Goal: Transaction & Acquisition: Pay balance

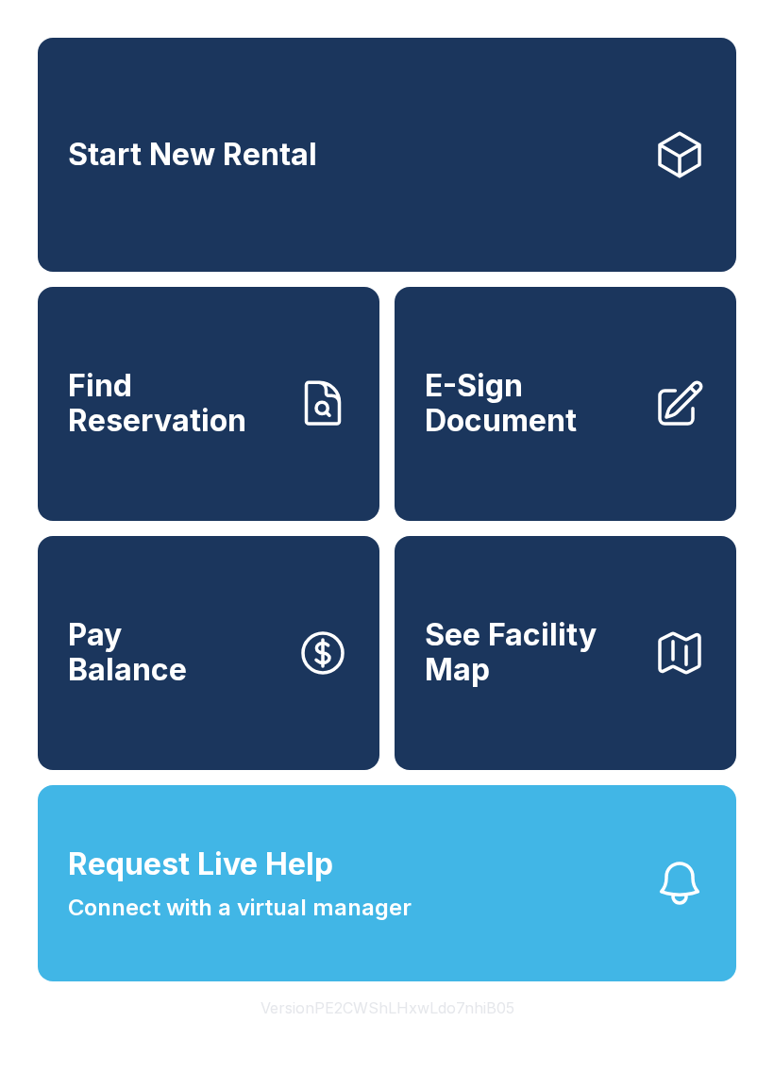
click at [224, 438] on span "Find Reservation" at bounding box center [174, 403] width 213 height 69
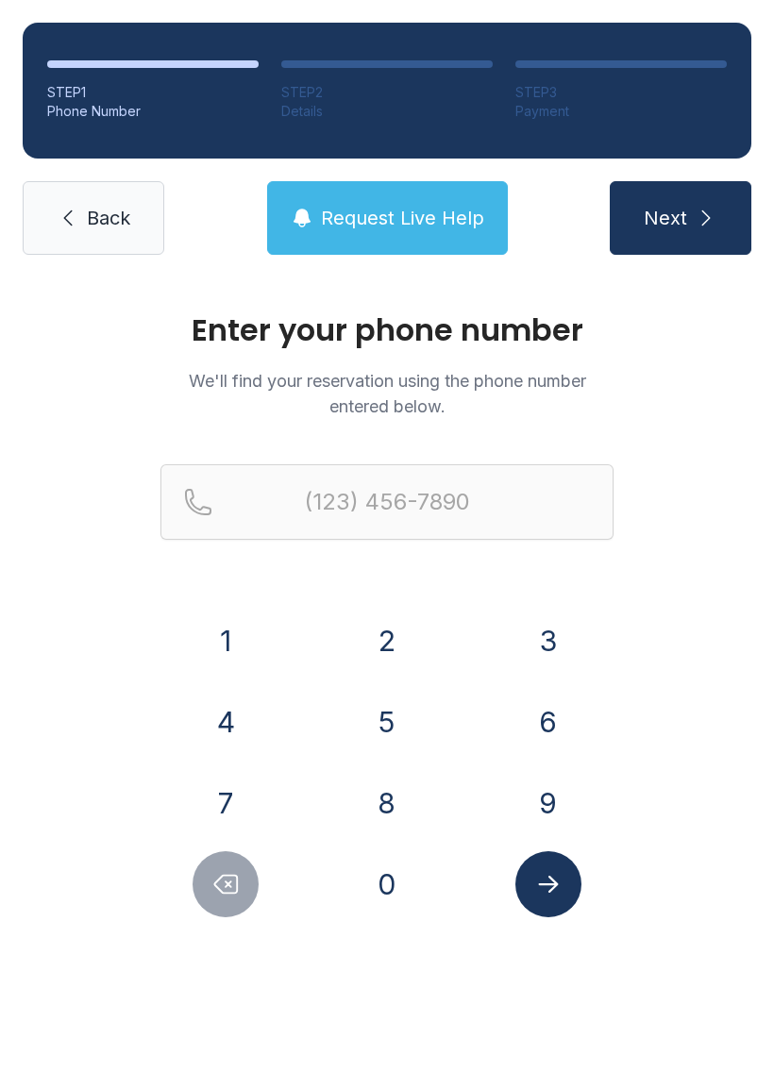
click at [214, 725] on button "4" at bounding box center [226, 722] width 66 height 66
click at [524, 654] on button "3" at bounding box center [548, 641] width 66 height 66
click at [370, 716] on button "5" at bounding box center [387, 722] width 66 height 66
click at [528, 713] on button "6" at bounding box center [548, 722] width 66 height 66
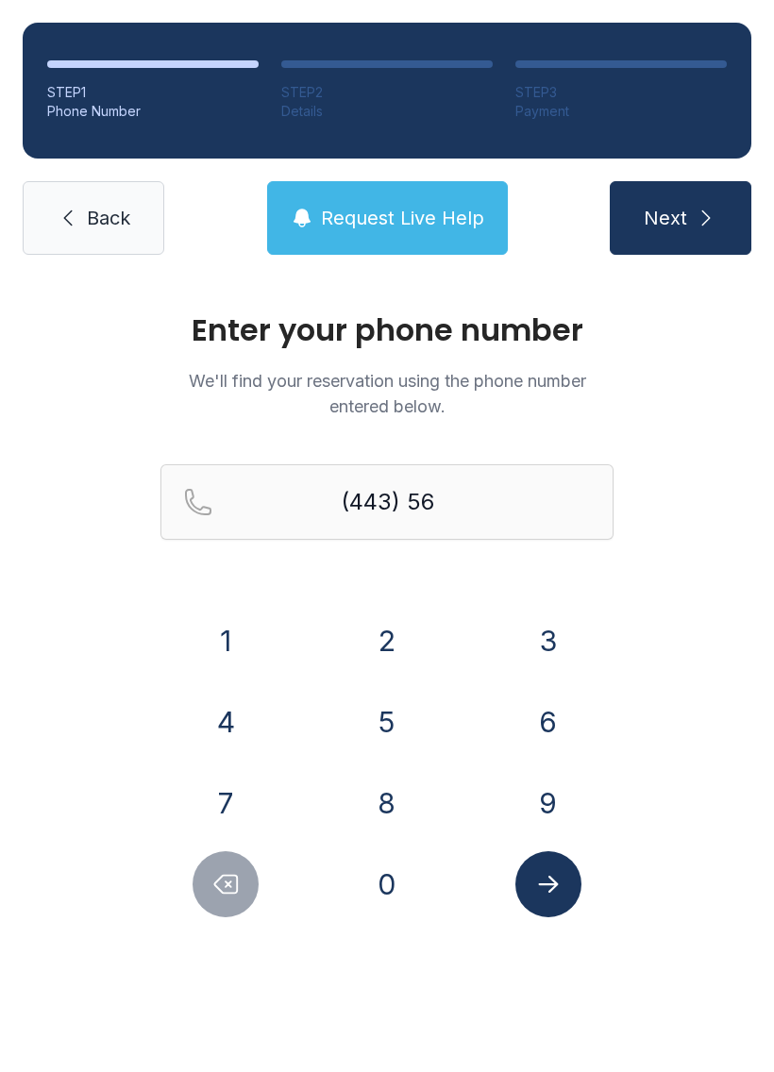
click at [544, 634] on button "3" at bounding box center [548, 641] width 66 height 66
click at [366, 873] on button "0" at bounding box center [387, 884] width 66 height 66
click at [386, 636] on button "2" at bounding box center [387, 641] width 66 height 66
click at [375, 642] on button "2" at bounding box center [387, 641] width 66 height 66
click at [352, 900] on div "0" at bounding box center [387, 884] width 131 height 66
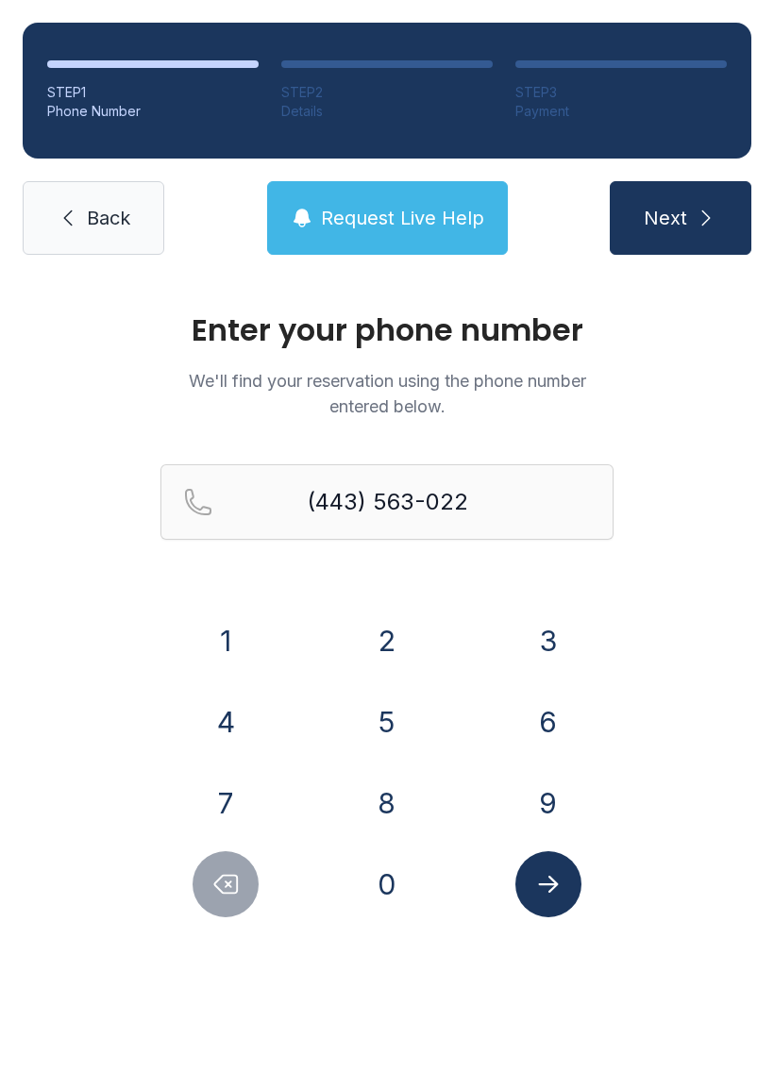
click at [379, 889] on button "0" at bounding box center [387, 884] width 66 height 66
type input "[PHONE_NUMBER]"
click at [548, 873] on icon "Submit lookup form" at bounding box center [548, 884] width 28 height 28
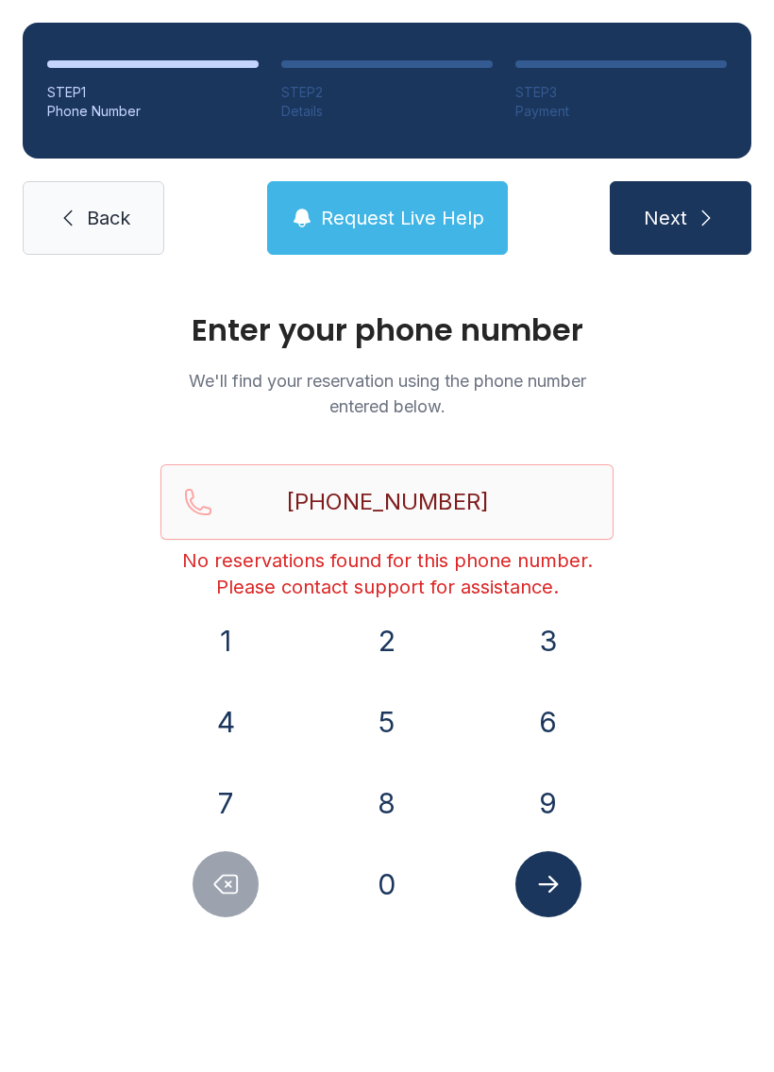
click at [386, 221] on span "Request Live Help" at bounding box center [402, 218] width 163 height 26
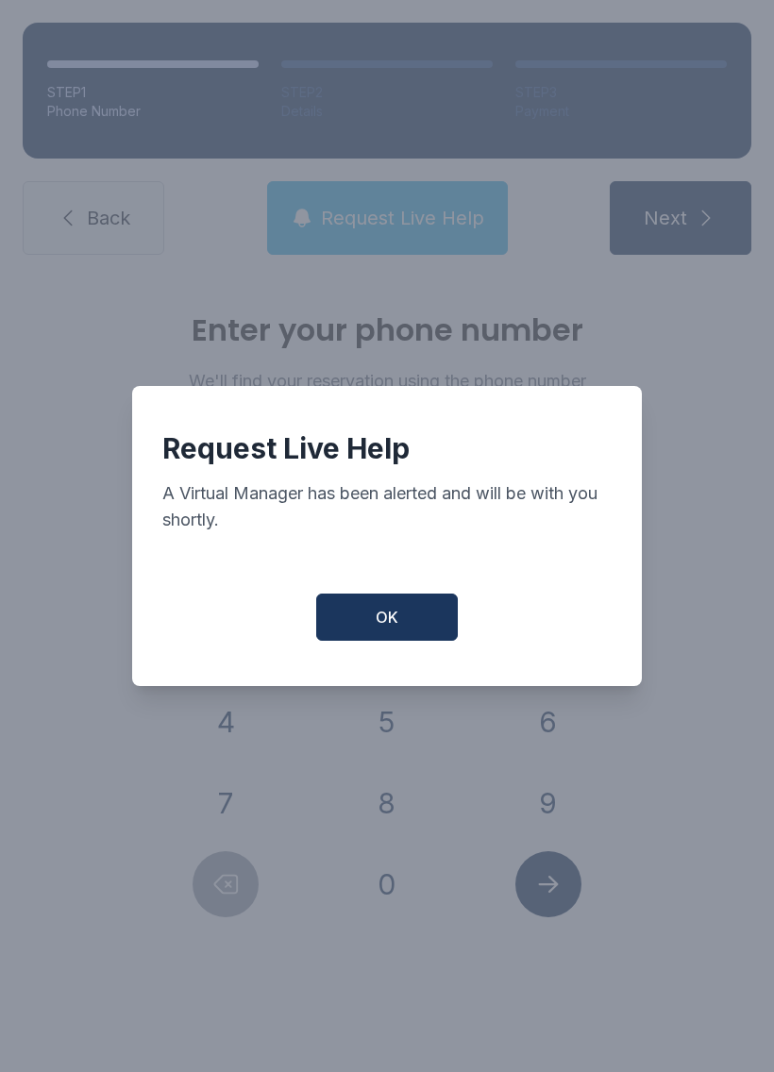
click at [366, 613] on button "OK" at bounding box center [387, 617] width 142 height 47
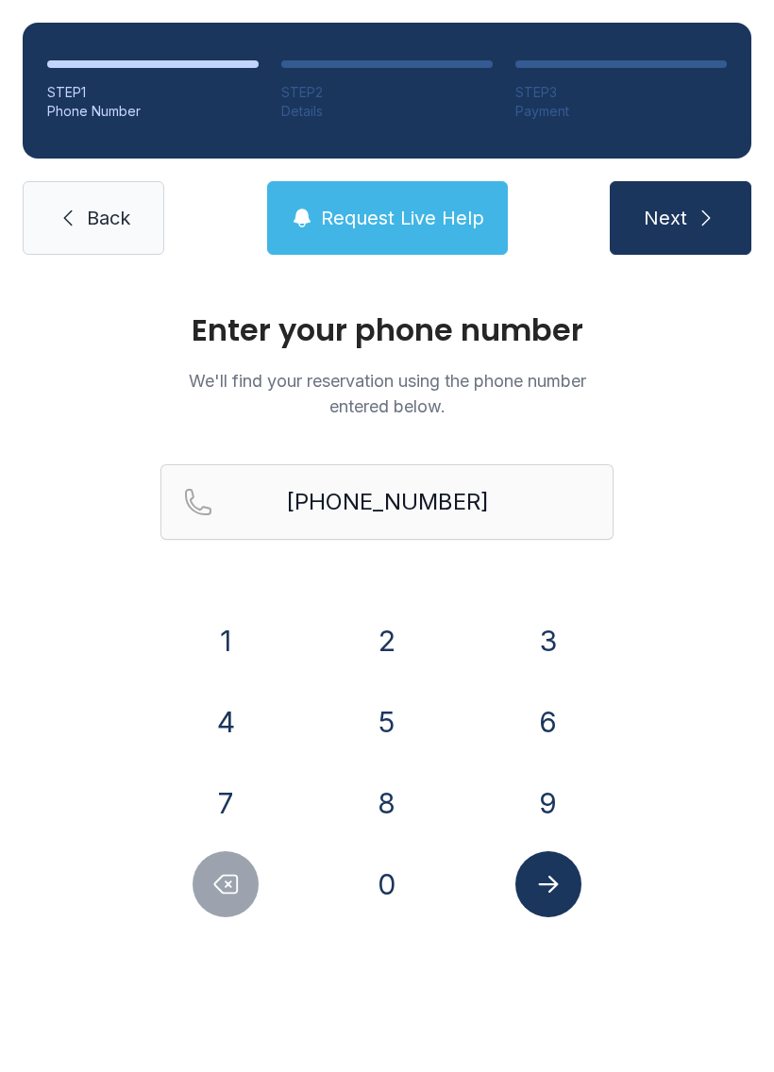
click at [548, 899] on button "Submit lookup form" at bounding box center [548, 884] width 66 height 66
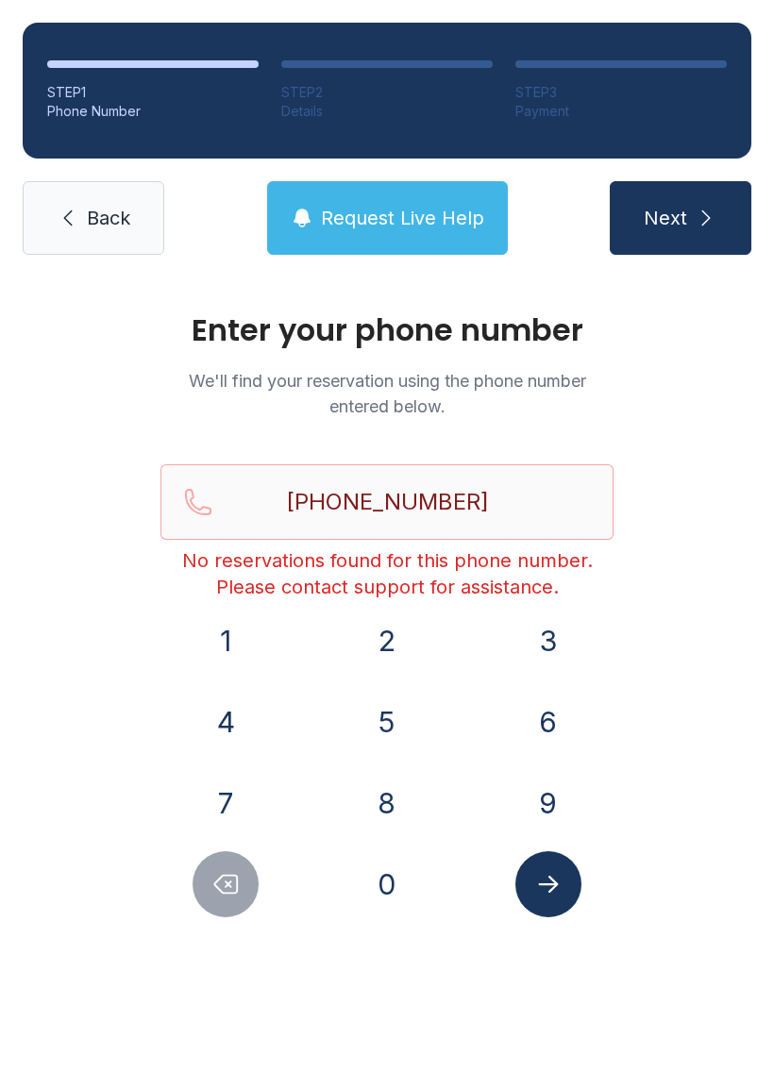
click at [553, 1071] on main "Enter your phone number We'll find your reservation using the phone number ente…" at bounding box center [387, 675] width 774 height 795
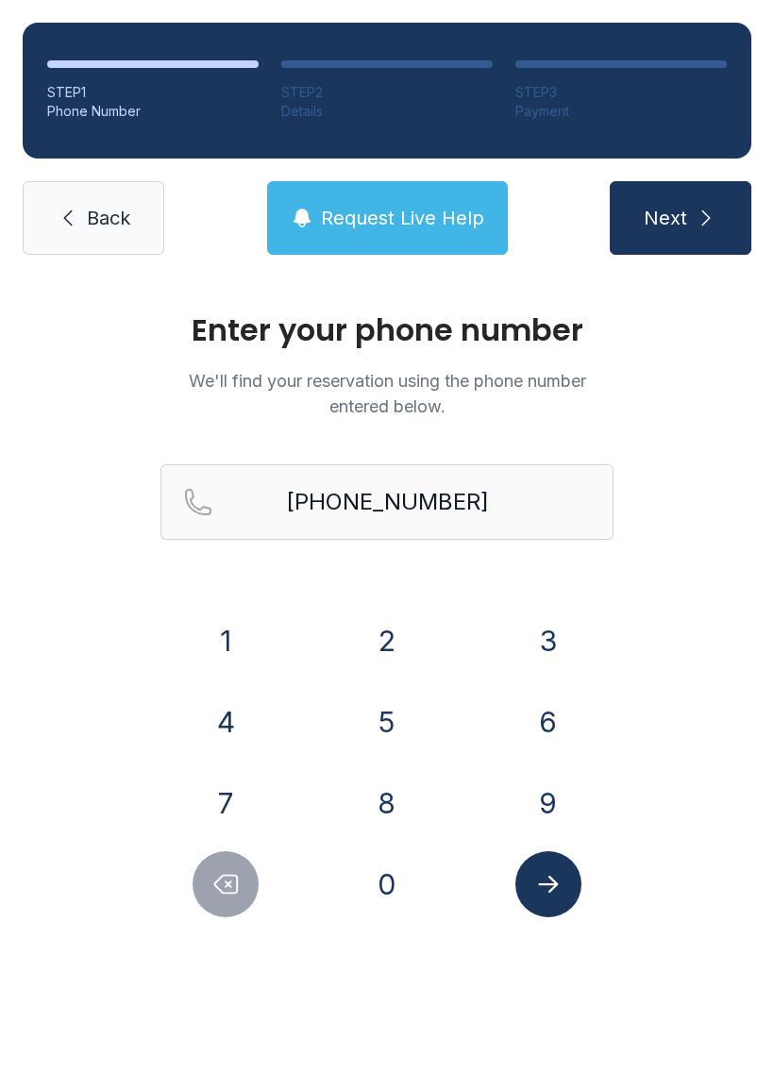
click at [384, 222] on span "Request Live Help" at bounding box center [402, 218] width 163 height 26
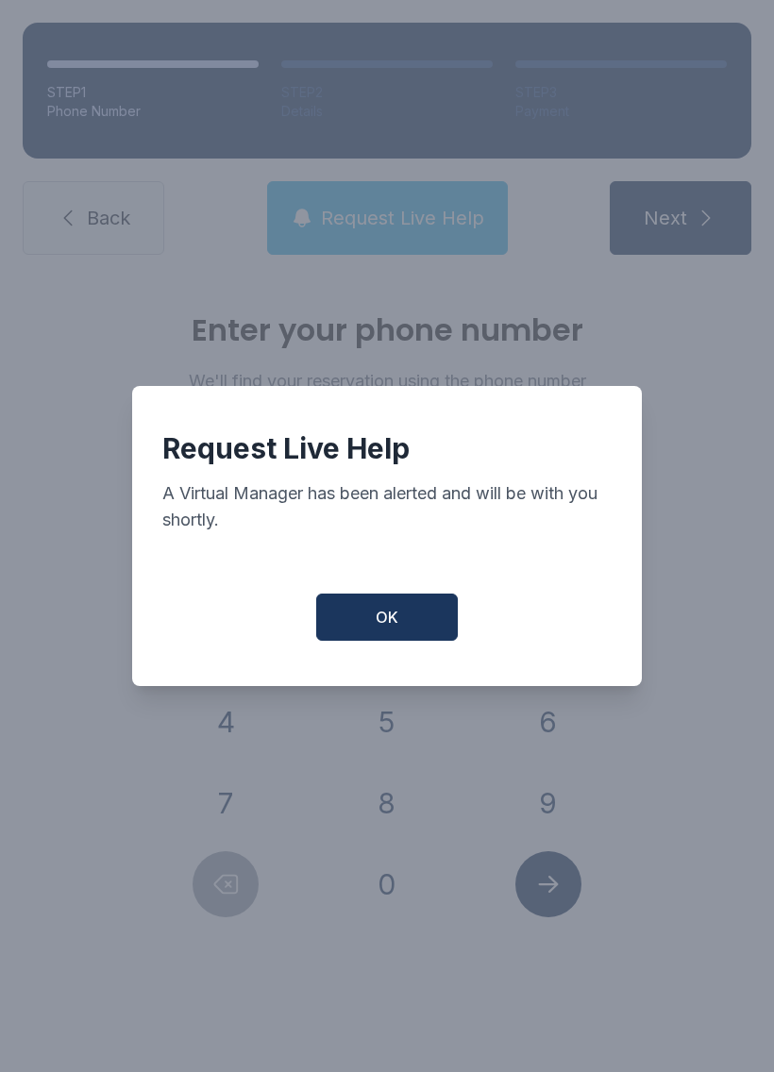
click at [384, 619] on span "OK" at bounding box center [387, 617] width 23 height 23
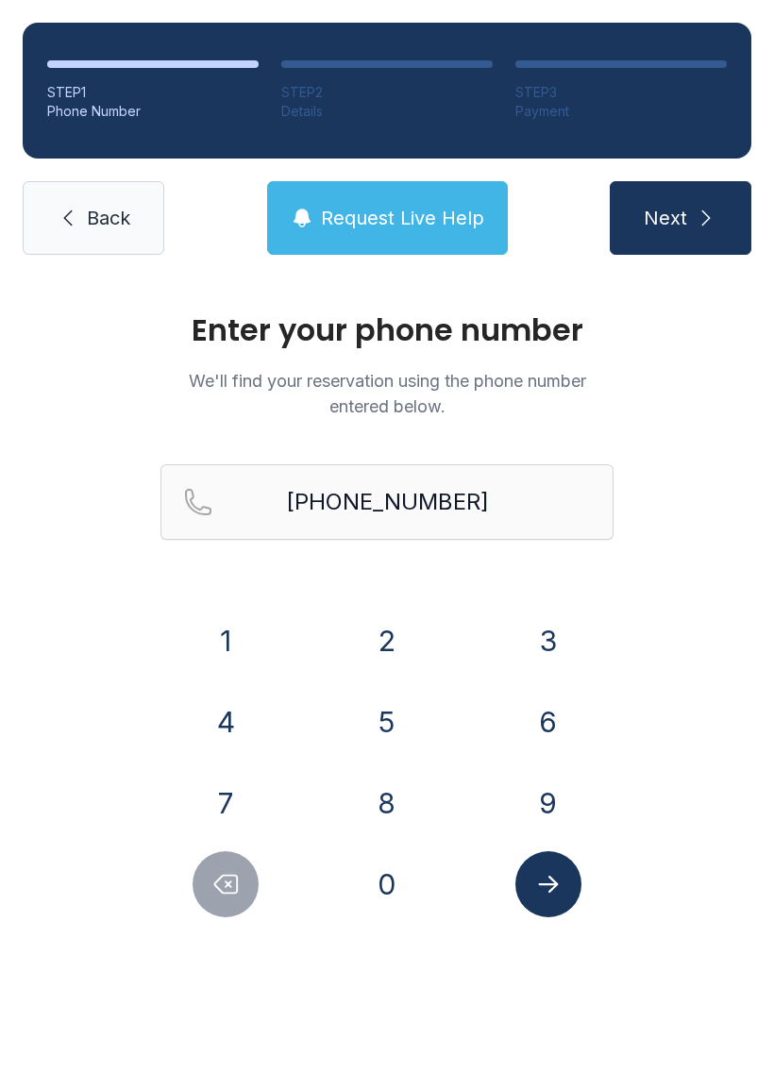
click at [564, 909] on button "Submit lookup form" at bounding box center [548, 884] width 66 height 66
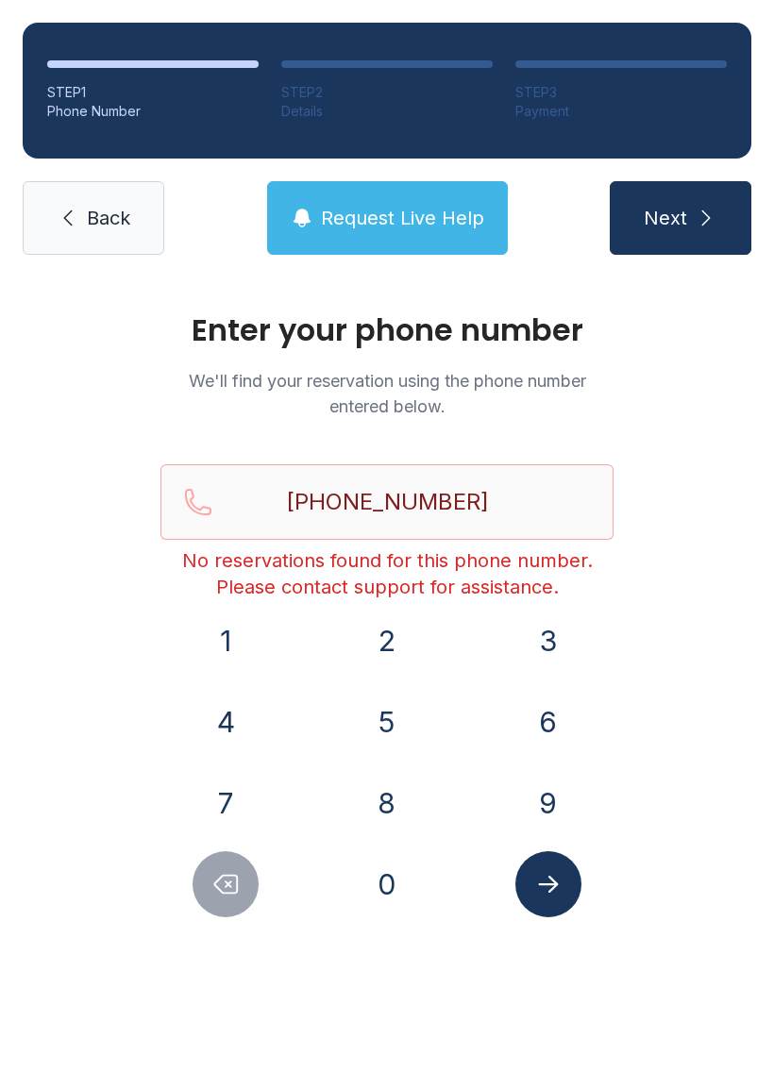
click at [423, 224] on span "Request Live Help" at bounding box center [402, 218] width 163 height 26
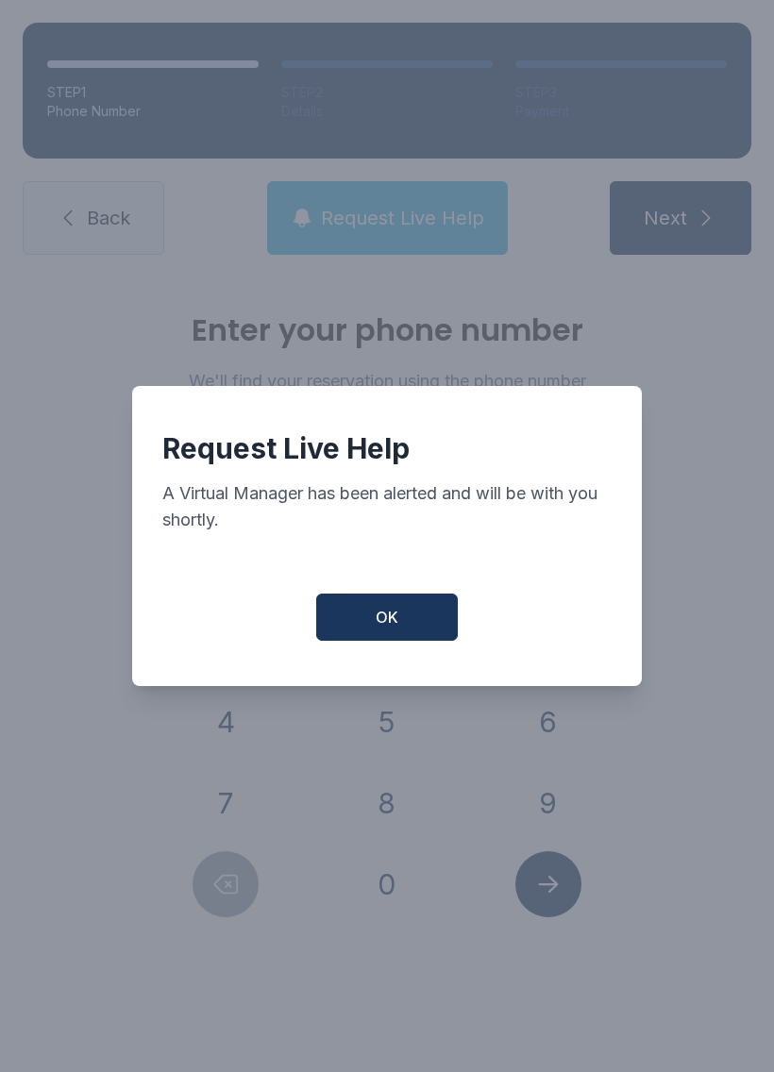
click at [399, 605] on button "OK" at bounding box center [387, 617] width 142 height 47
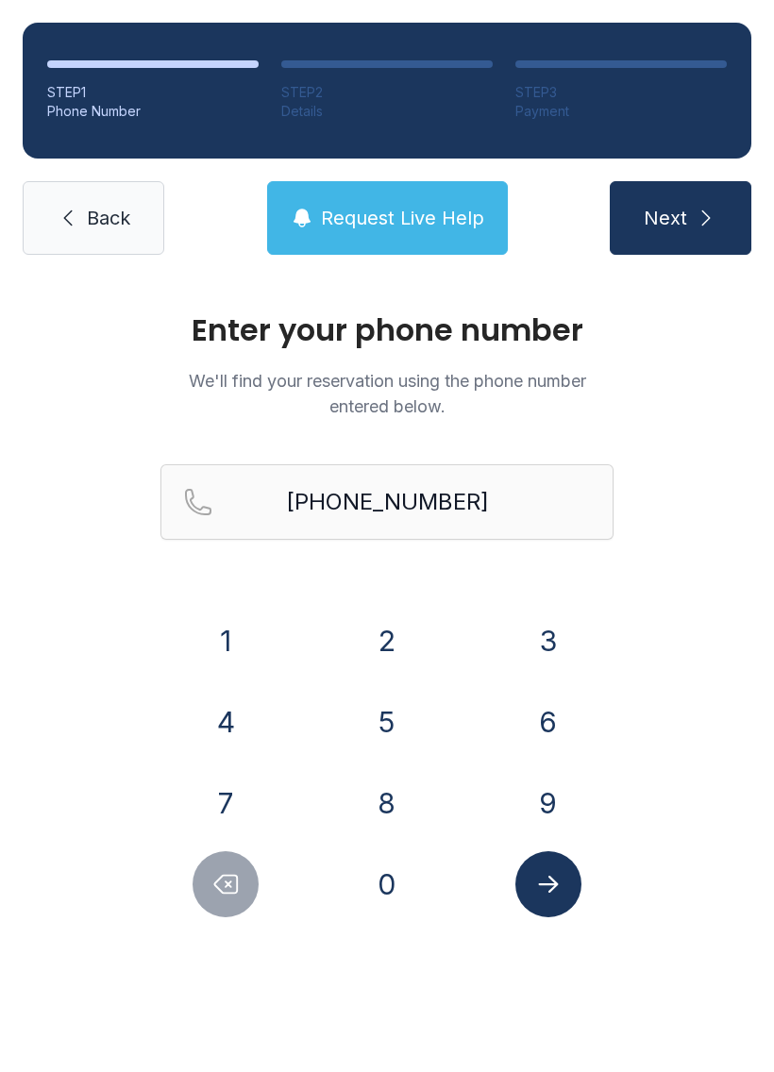
click at [668, 215] on span "Next" at bounding box center [665, 218] width 43 height 26
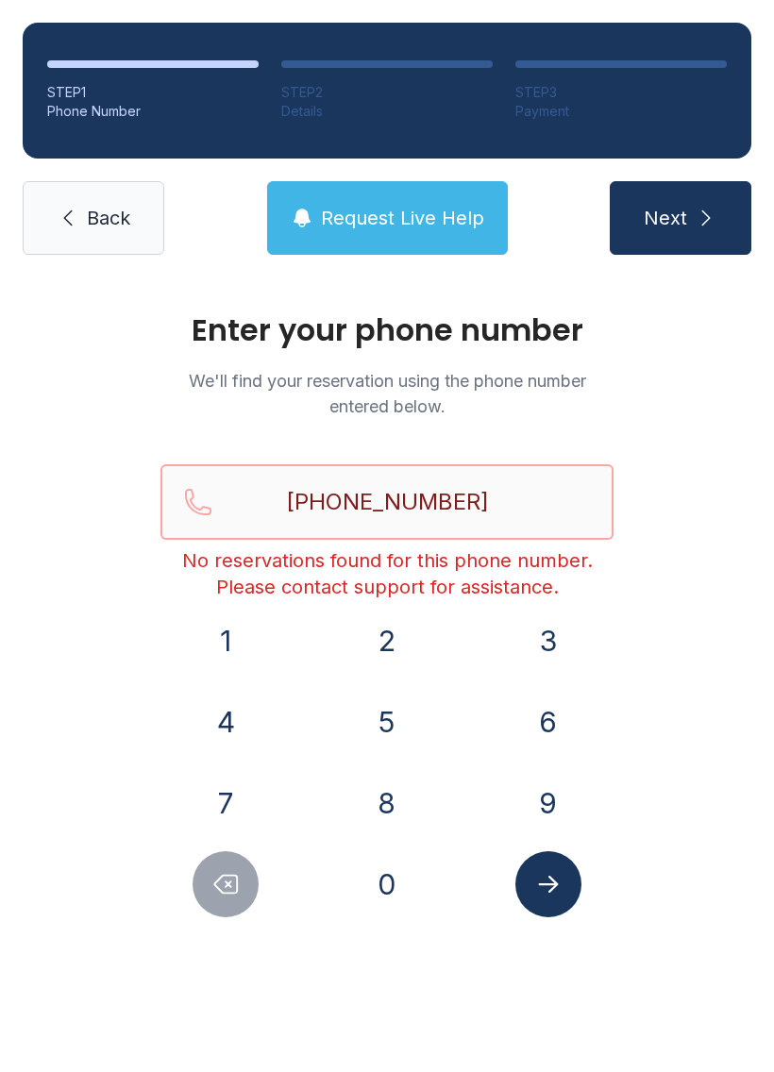
click at [490, 508] on input "[PHONE_NUMBER]" at bounding box center [386, 502] width 453 height 76
click at [408, 216] on span "Request Live Help" at bounding box center [402, 218] width 163 height 26
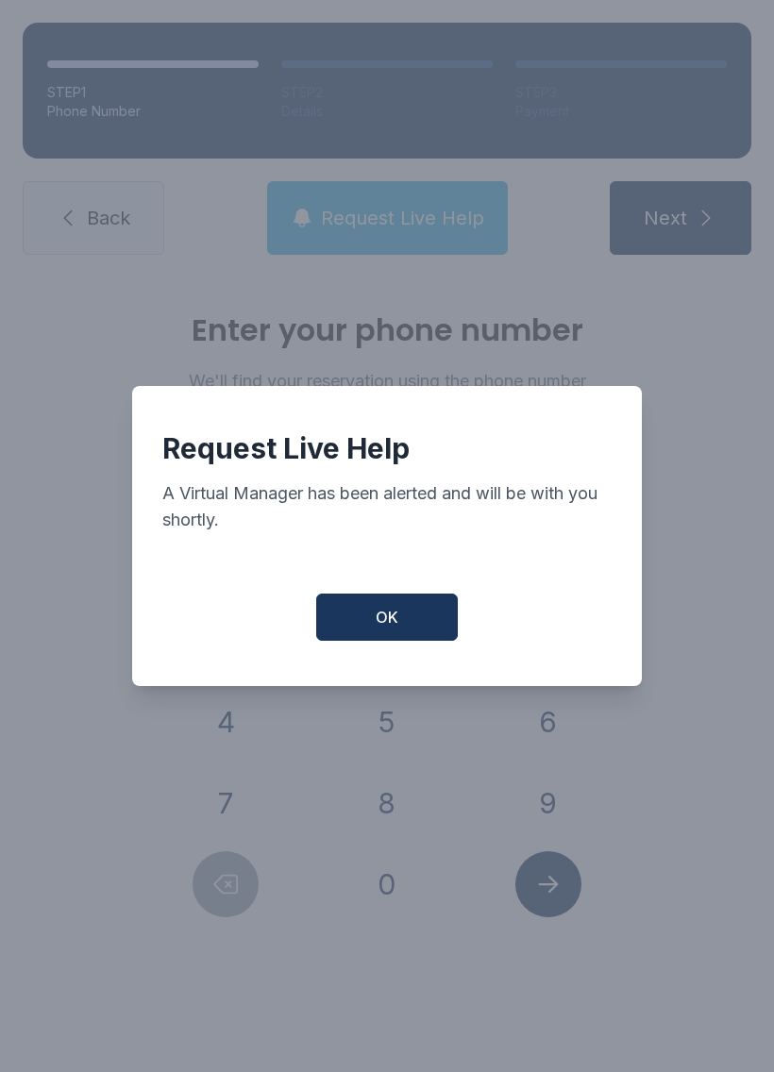
click at [357, 604] on button "OK" at bounding box center [387, 617] width 142 height 47
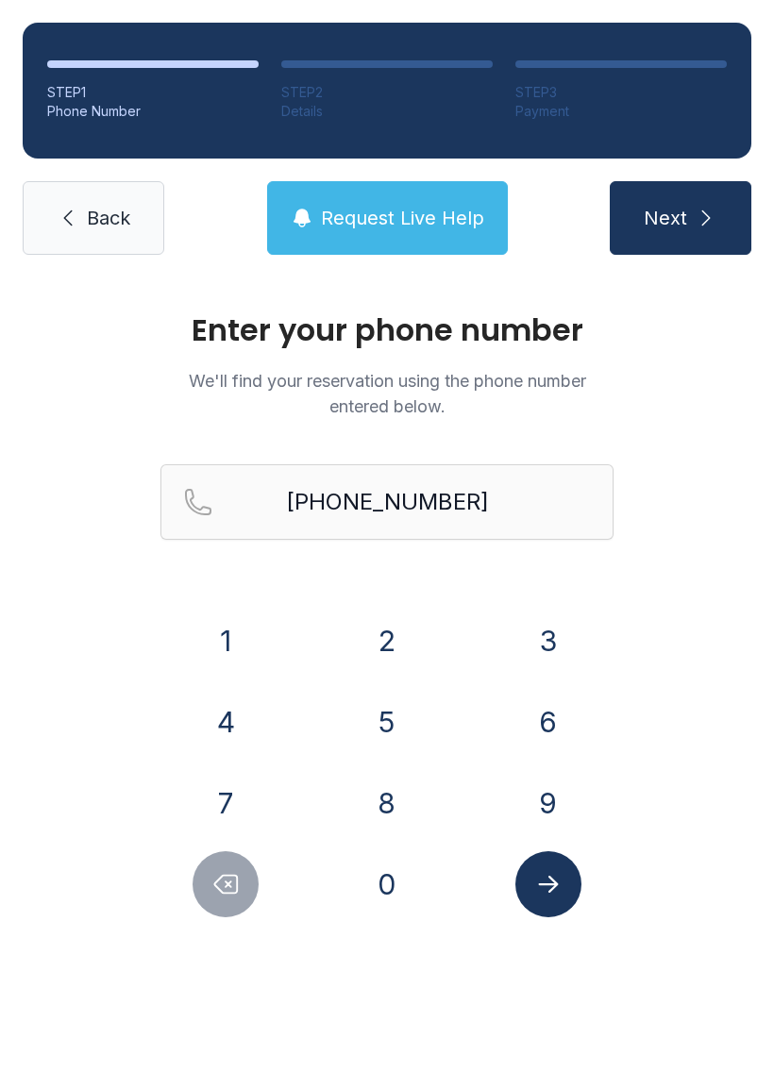
click at [356, 603] on form "[PHONE_NUMBER] [PHONE_NUMBER]" at bounding box center [386, 690] width 453 height 453
click at [81, 254] on link "Back" at bounding box center [94, 218] width 142 height 74
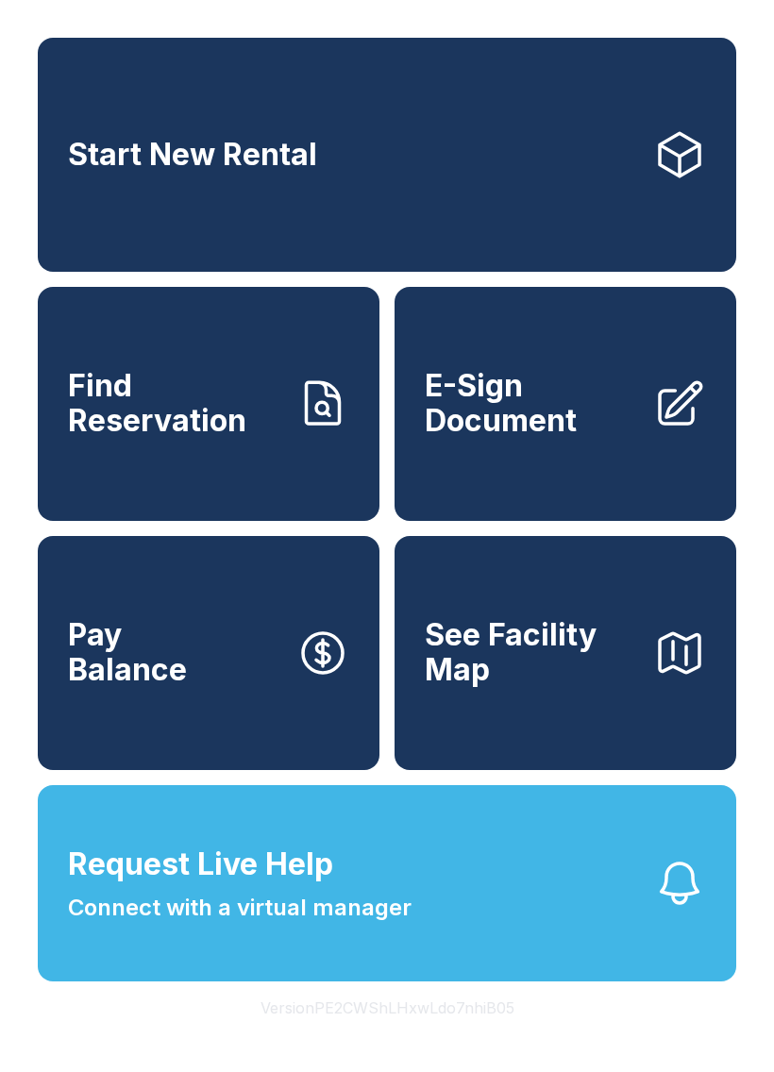
click at [136, 664] on span "Pay Balance" at bounding box center [127, 652] width 119 height 69
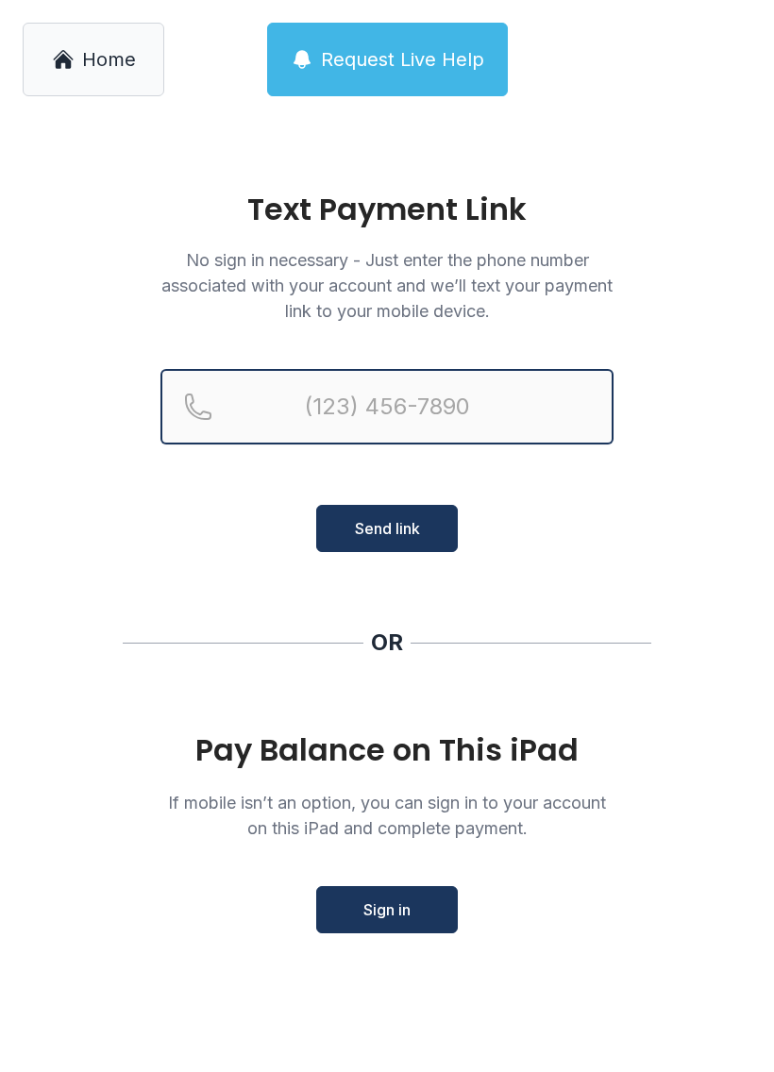
click at [322, 411] on input "Reservation phone number" at bounding box center [386, 407] width 453 height 76
type input "[PHONE_NUMBER]"
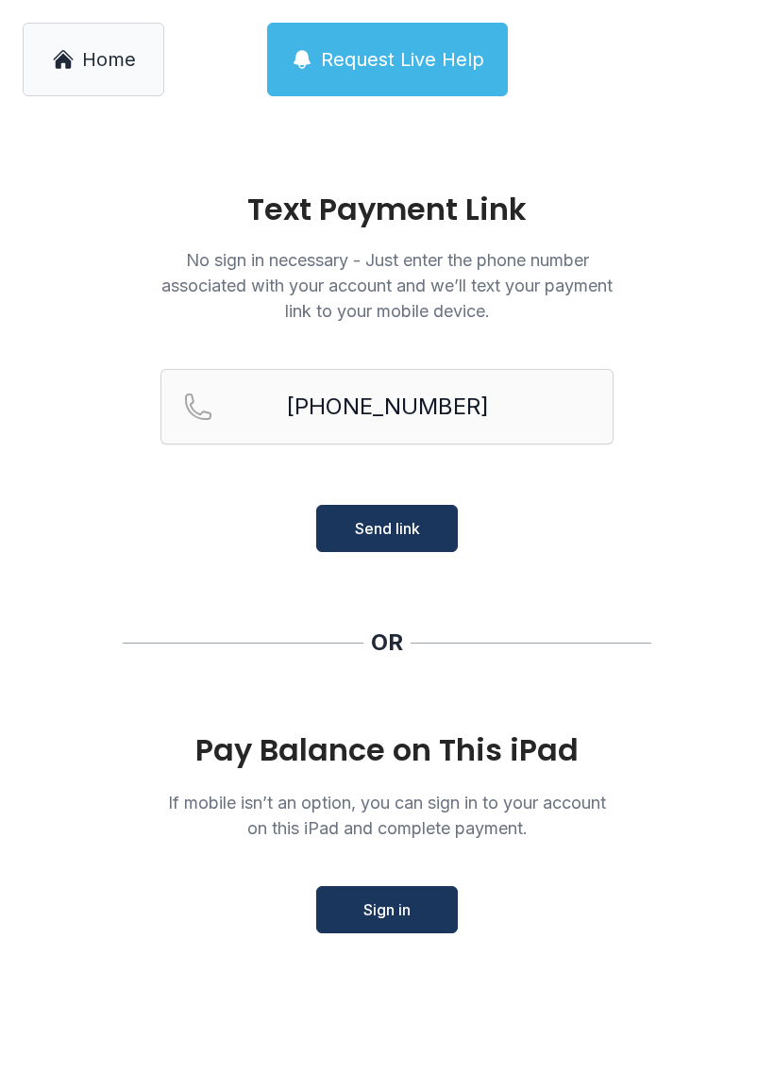
click at [393, 521] on span "Send link" at bounding box center [387, 528] width 65 height 23
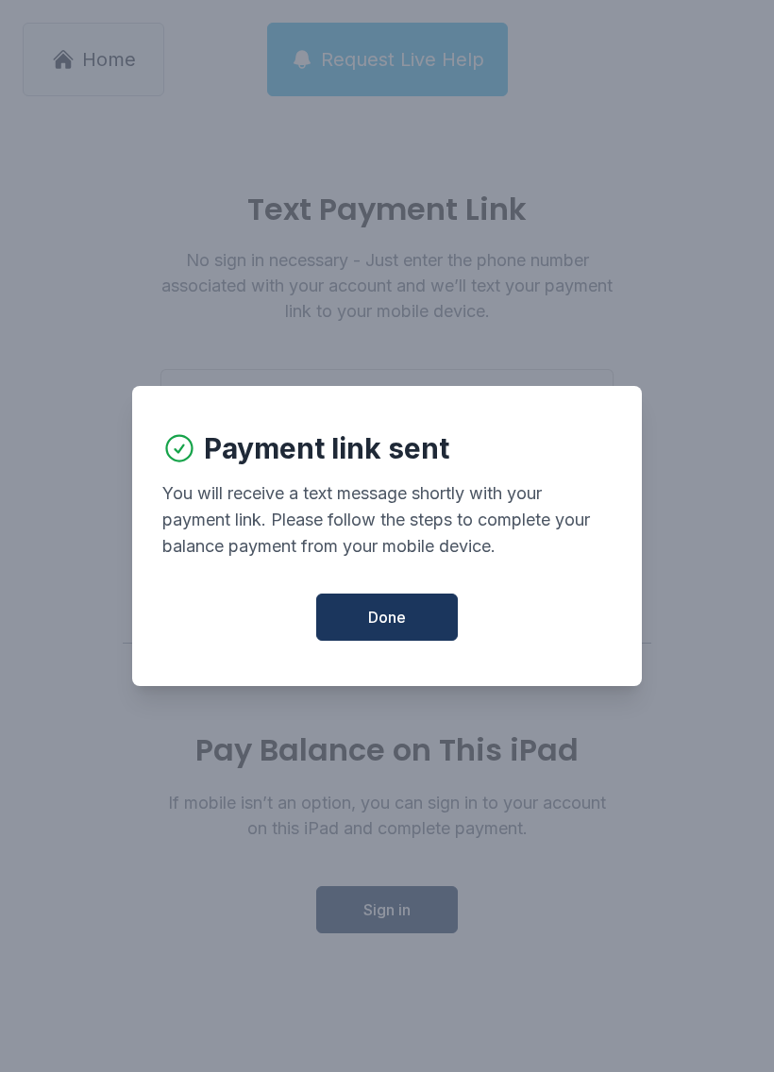
click at [389, 626] on span "Done" at bounding box center [387, 617] width 38 height 23
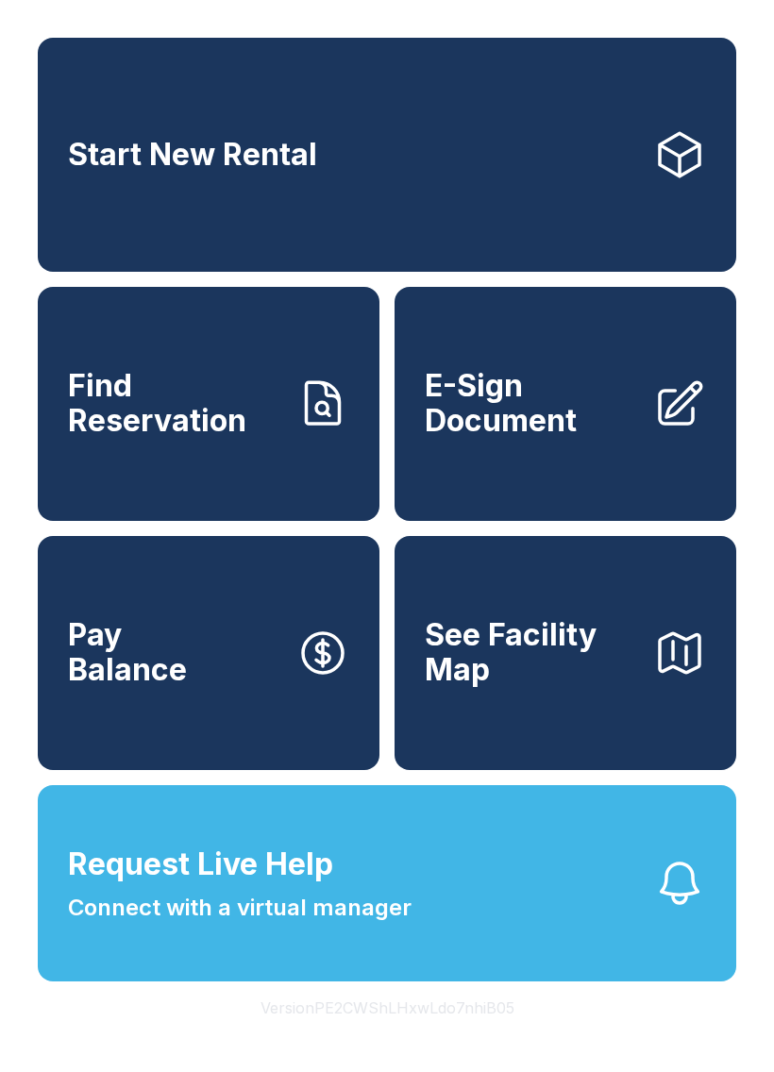
click at [180, 416] on span "Find Reservation" at bounding box center [174, 403] width 213 height 69
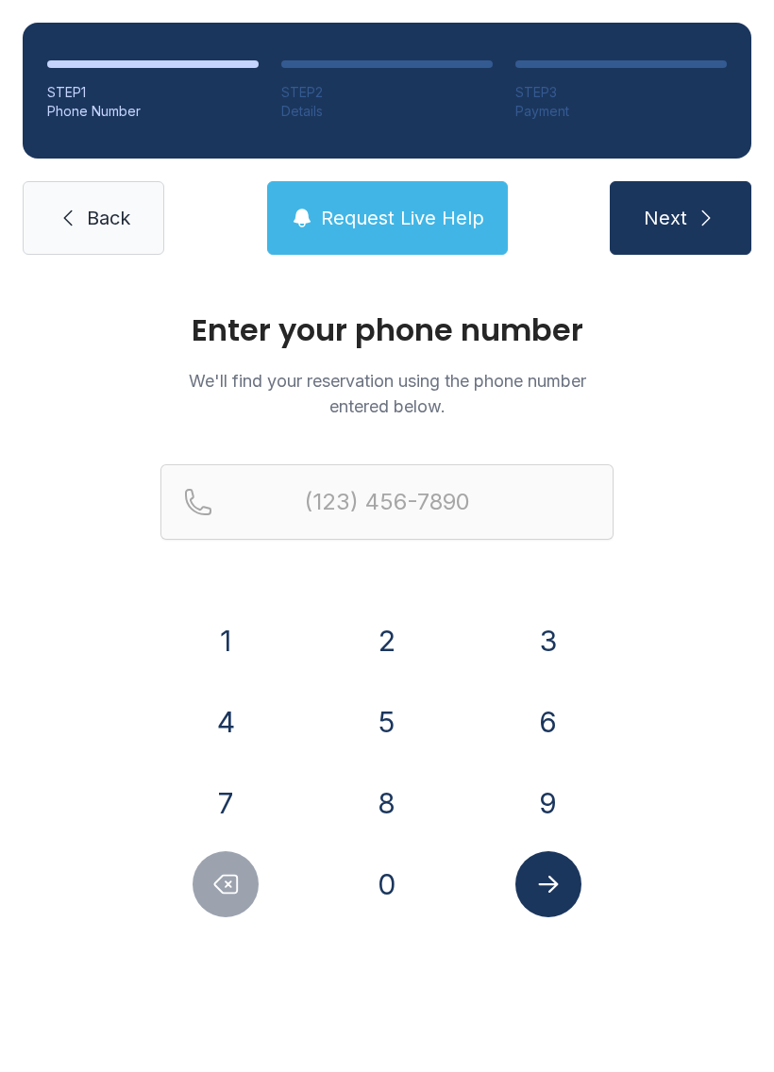
click at [221, 714] on button "4" at bounding box center [226, 722] width 66 height 66
click at [220, 713] on button "4" at bounding box center [226, 722] width 66 height 66
click at [549, 658] on button "3" at bounding box center [548, 641] width 66 height 66
click at [382, 716] on button "5" at bounding box center [387, 722] width 66 height 66
click at [519, 729] on button "6" at bounding box center [548, 722] width 66 height 66
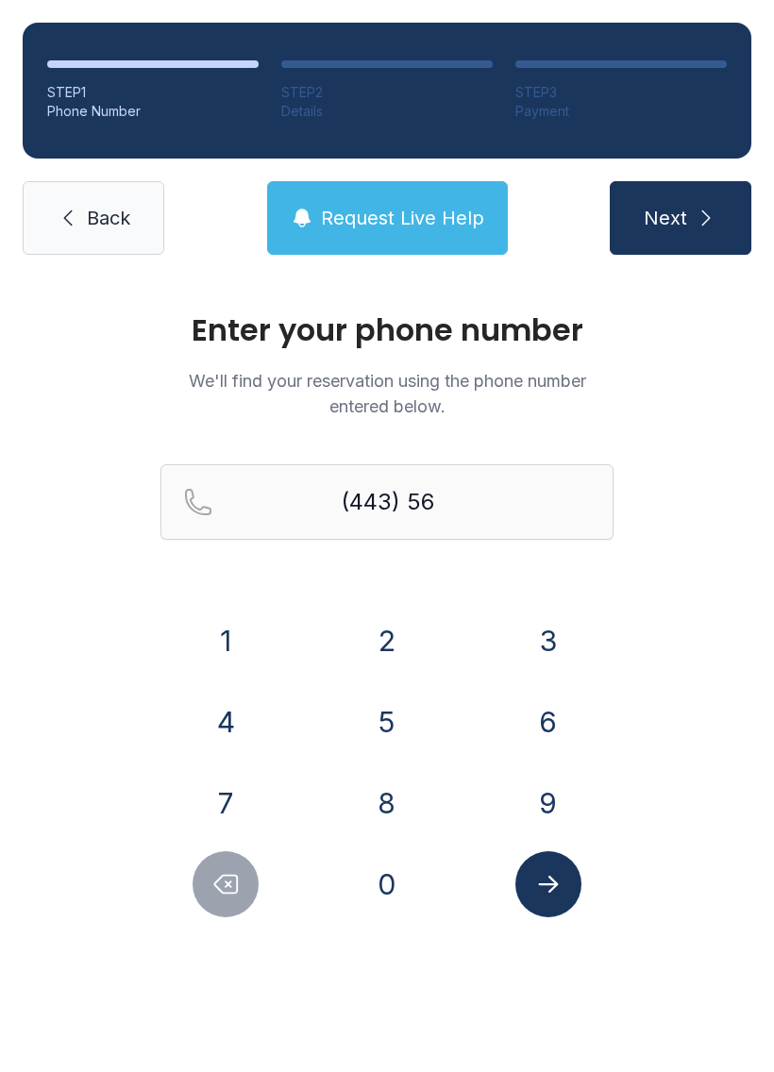
click at [533, 627] on button "3" at bounding box center [548, 641] width 66 height 66
click at [413, 877] on button "0" at bounding box center [387, 884] width 66 height 66
click at [379, 616] on button "2" at bounding box center [387, 641] width 66 height 66
click at [375, 617] on button "2" at bounding box center [387, 641] width 66 height 66
click at [382, 901] on button "0" at bounding box center [387, 884] width 66 height 66
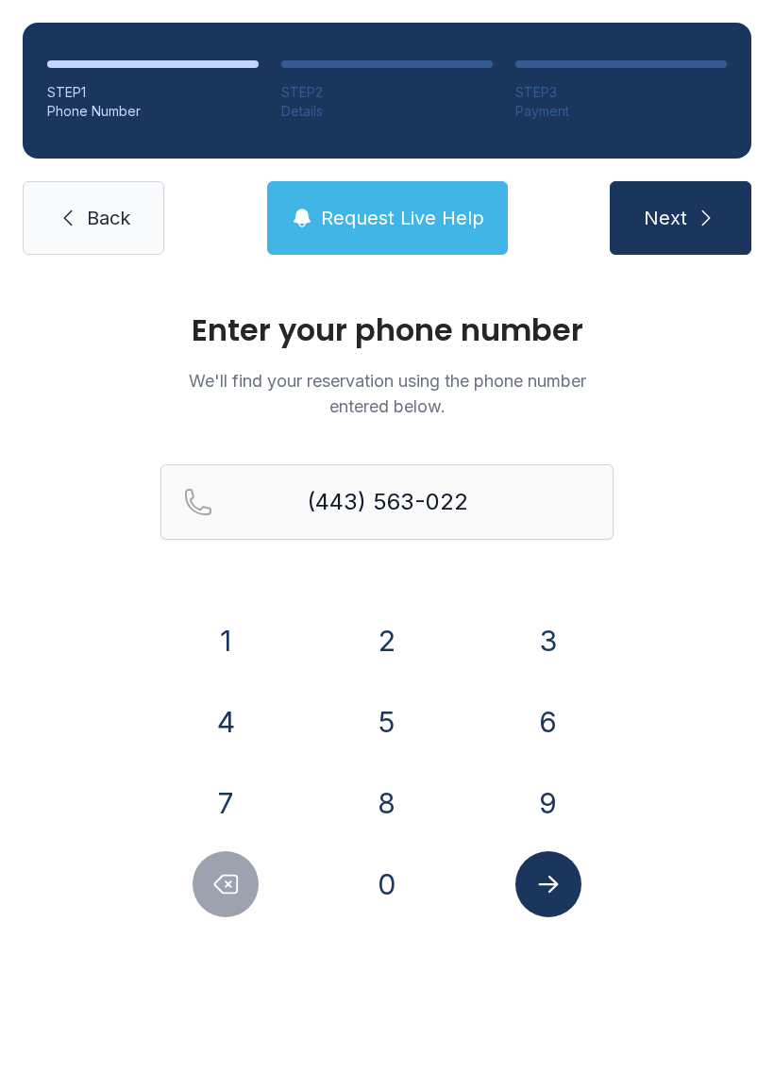
type input "[PHONE_NUMBER]"
click at [554, 872] on icon "Submit lookup form" at bounding box center [548, 884] width 28 height 28
